Goal: Information Seeking & Learning: Find specific fact

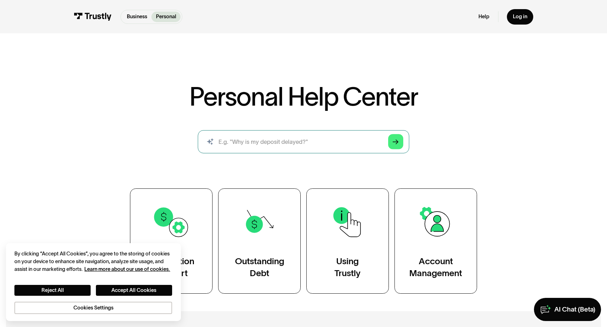
scroll to position [242, 0]
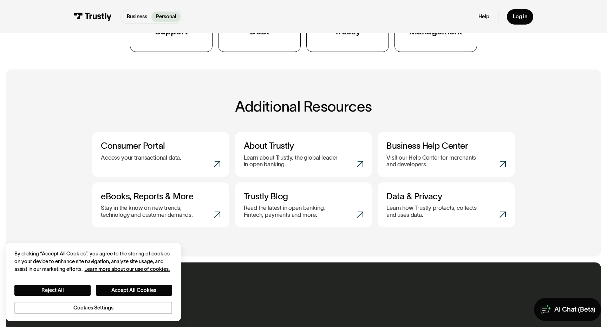
click at [570, 309] on div "AI Chat (Beta)" at bounding box center [574, 309] width 41 height 8
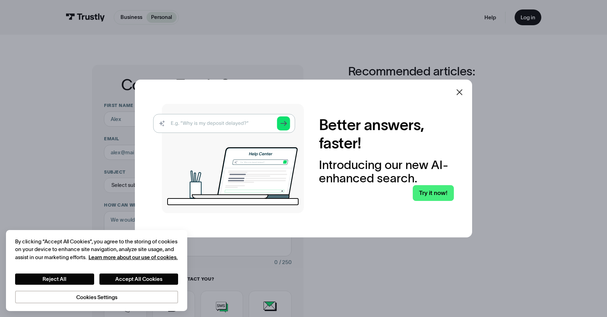
click at [462, 94] on icon at bounding box center [459, 92] width 8 height 8
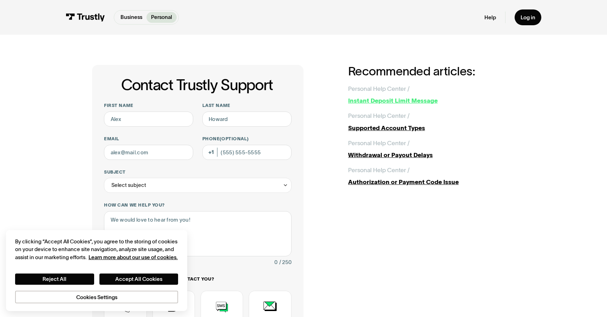
click at [457, 103] on div "Instant Deposit Limit Message" at bounding box center [431, 100] width 167 height 9
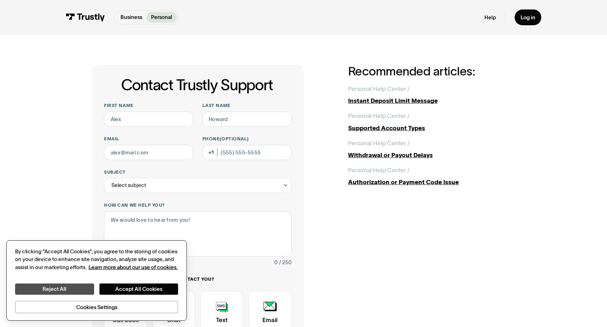
click at [51, 289] on button "Reject All" at bounding box center [54, 289] width 79 height 11
